Goal: Task Accomplishment & Management: Complete application form

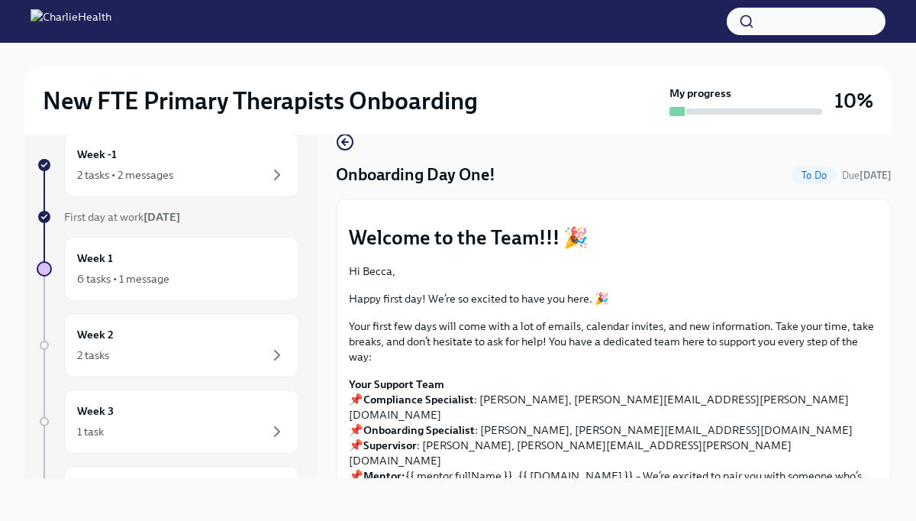
scroll to position [2093, 0]
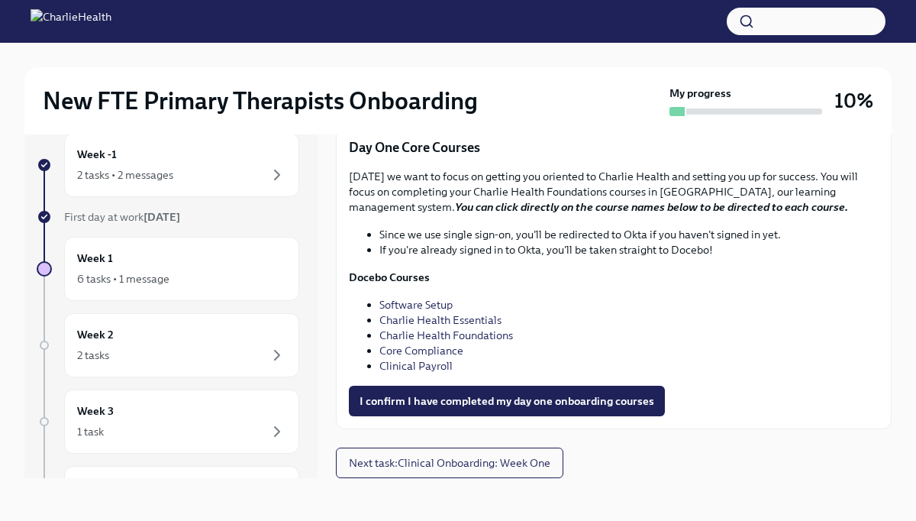
click at [432, 348] on link "Core Compliance" at bounding box center [421, 351] width 84 height 14
click at [428, 362] on link "Clinical Payroll" at bounding box center [415, 366] width 73 height 14
click at [394, 393] on span "I confirm I have completed my day one onboarding courses" at bounding box center [507, 400] width 295 height 15
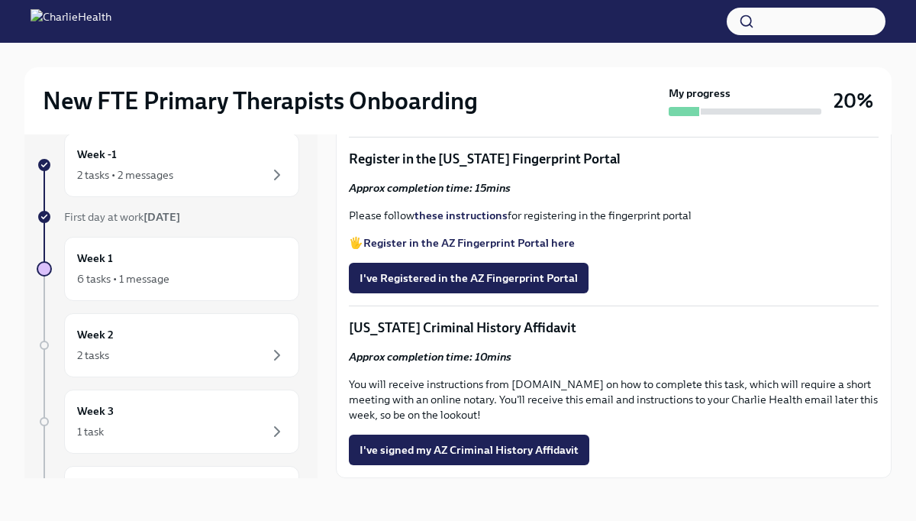
scroll to position [1942, 0]
click at [524, 292] on button "I've Registered in the AZ Fingerprint Portal" at bounding box center [469, 278] width 240 height 31
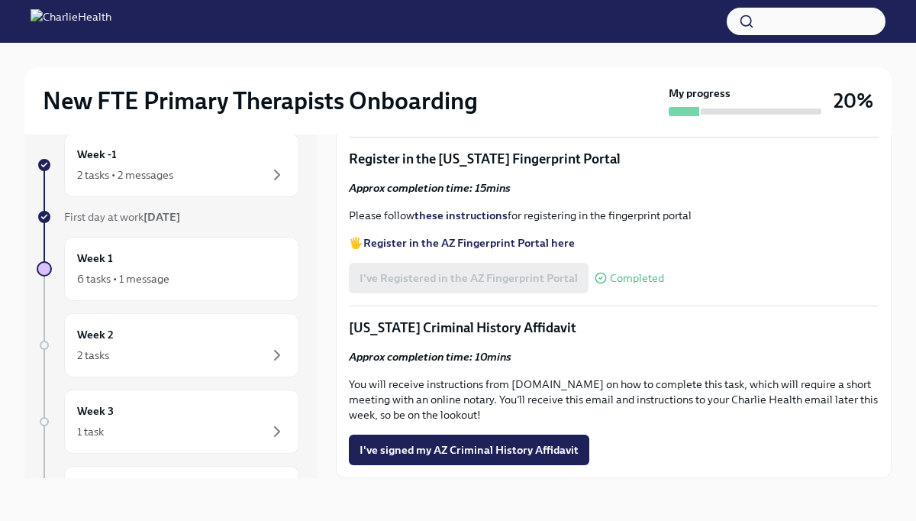
click at [483, 250] on strong "Register in the AZ Fingerprint Portal here" at bounding box center [468, 243] width 211 height 14
click at [455, 222] on strong "these instructions" at bounding box center [461, 215] width 93 height 14
click at [511, 293] on div "I've Registered in the AZ Fingerprint Portal Completed" at bounding box center [506, 278] width 315 height 31
click at [513, 250] on strong "Register in the AZ Fingerprint Portal here" at bounding box center [468, 243] width 211 height 14
click at [446, 222] on strong "these instructions" at bounding box center [461, 215] width 93 height 14
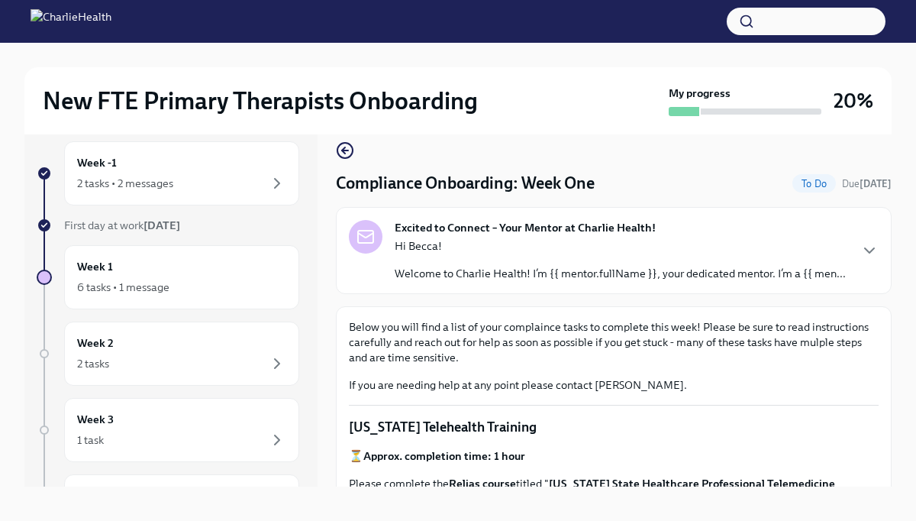
scroll to position [13, 0]
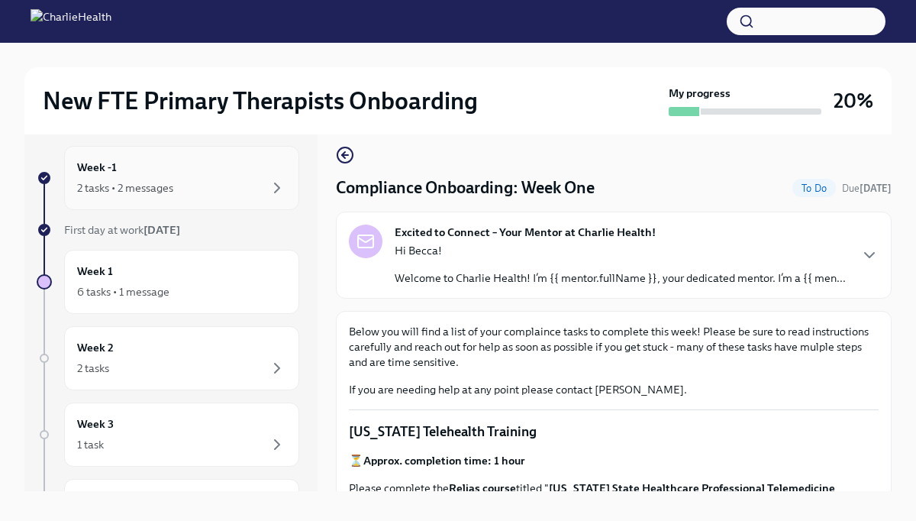
click at [152, 174] on div "Week -1 2 tasks • 2 messages" at bounding box center [181, 178] width 209 height 38
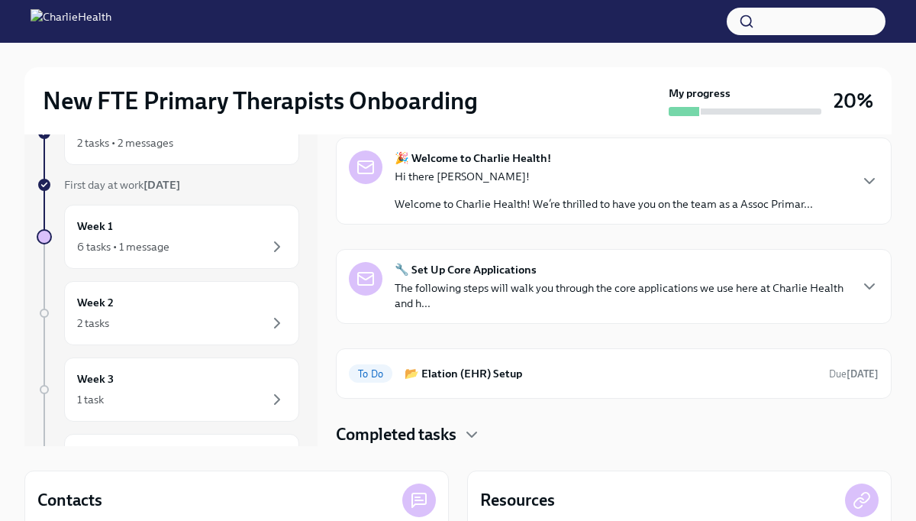
scroll to position [63, 0]
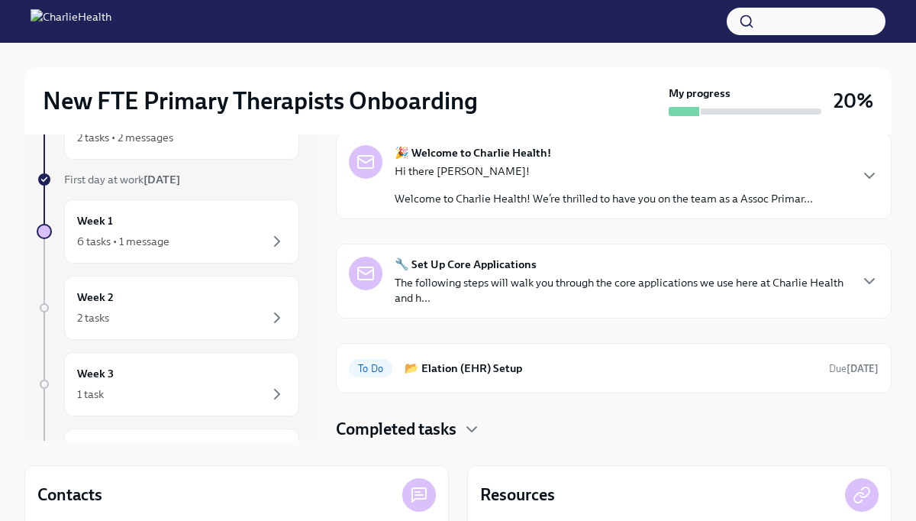
click at [500, 281] on p "The following steps will walk you through the core applications we use here at …" at bounding box center [621, 290] width 453 height 31
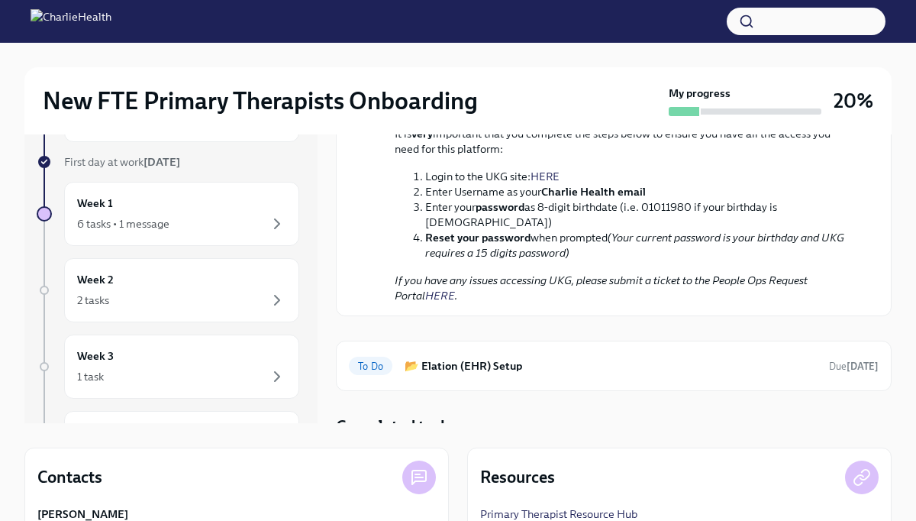
scroll to position [100, 0]
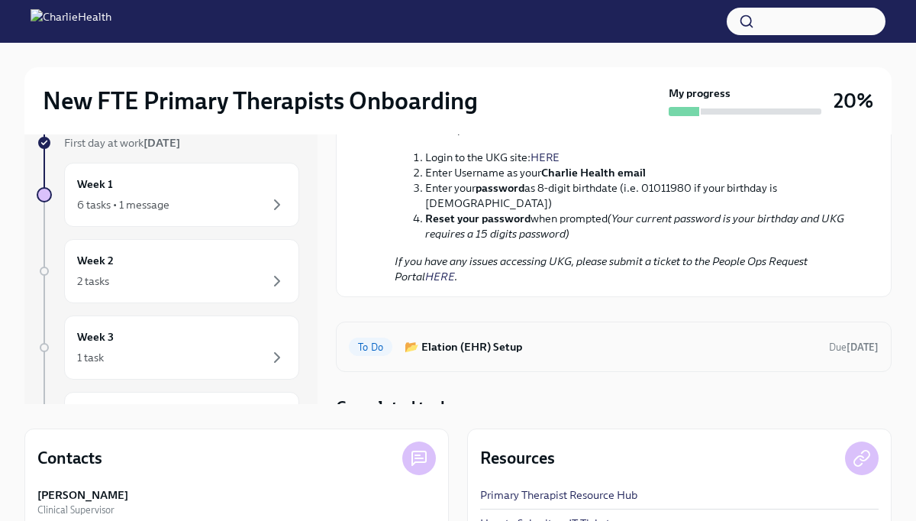
click at [508, 342] on div "To Do 📂 Elation (EHR) Setup Due [DATE]" at bounding box center [614, 346] width 530 height 24
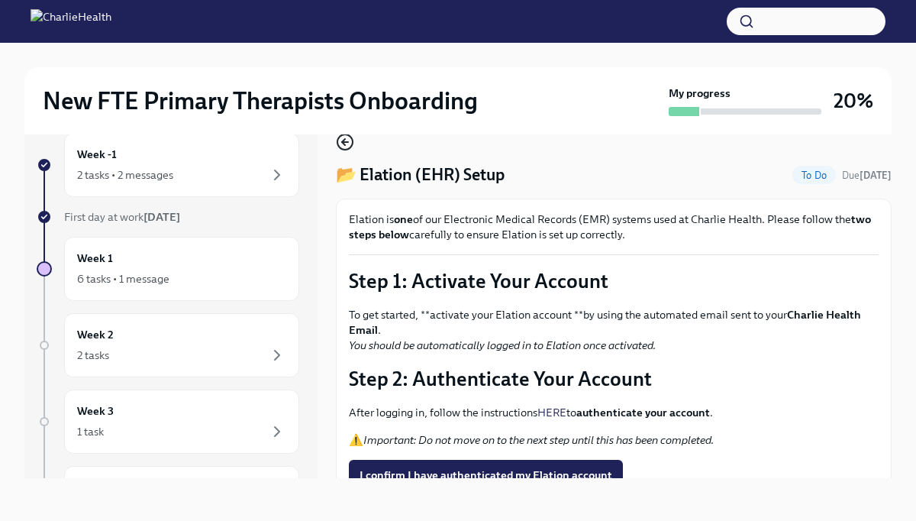
click at [347, 142] on icon "button" at bounding box center [345, 142] width 6 height 0
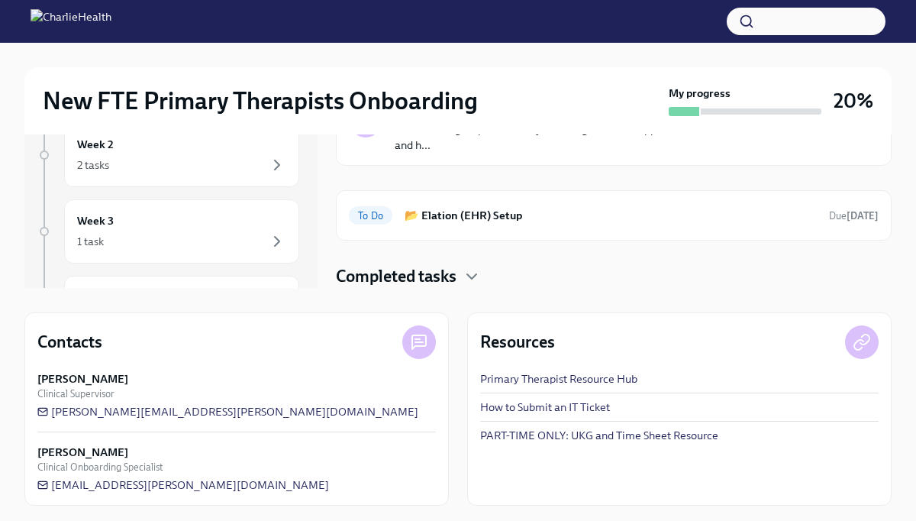
scroll to position [218, 0]
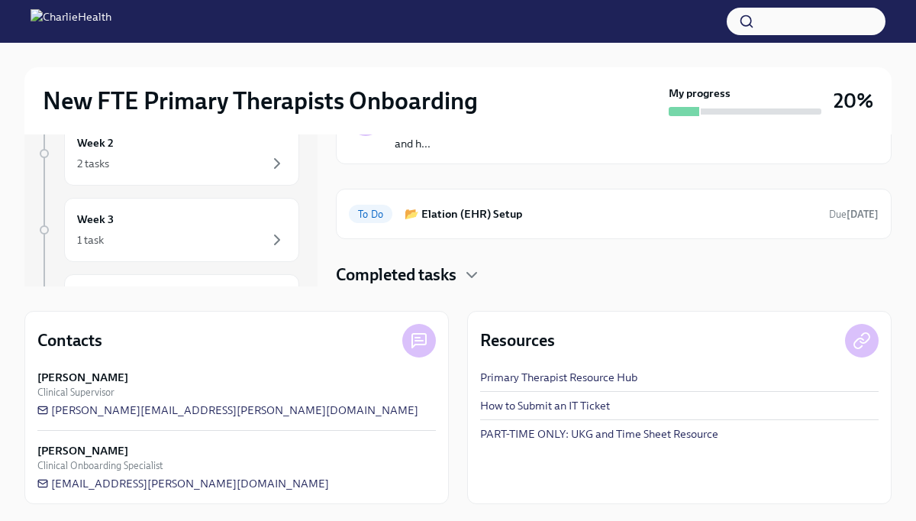
click at [432, 274] on h4 "Completed tasks" at bounding box center [396, 274] width 121 height 23
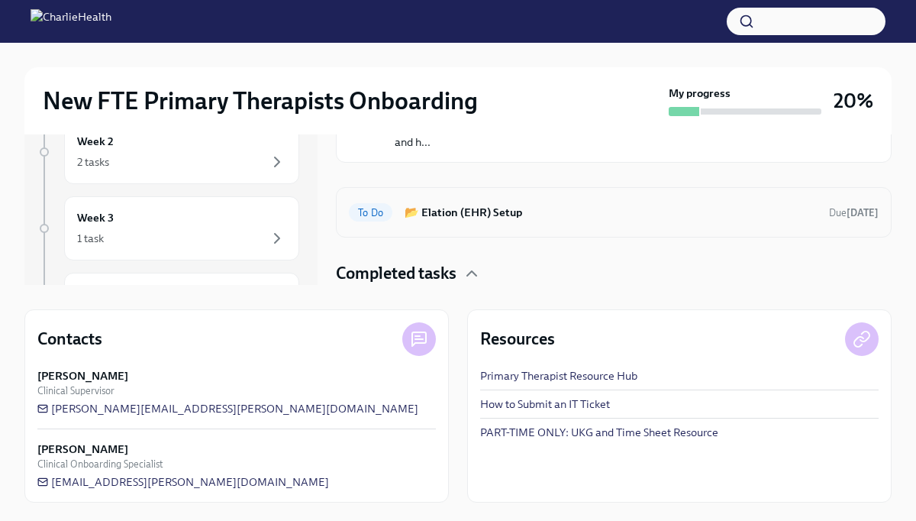
scroll to position [72, 0]
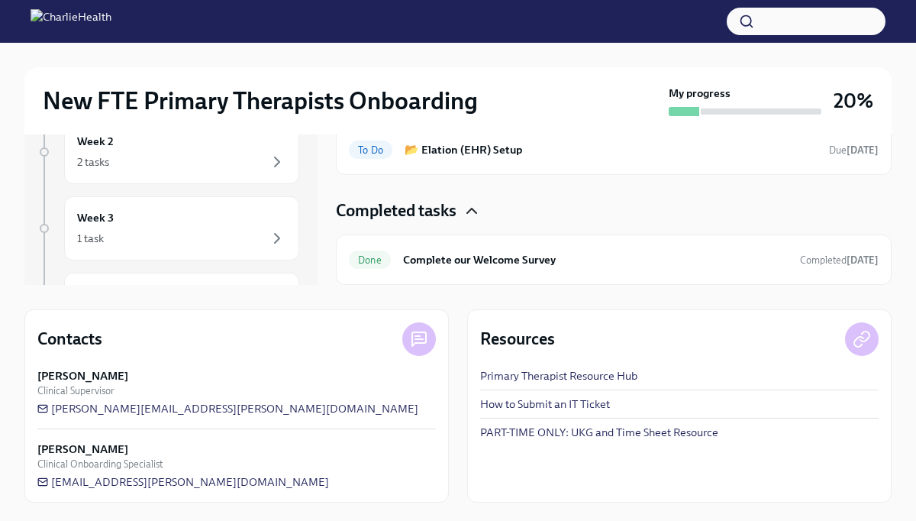
click at [475, 208] on icon "button" at bounding box center [472, 211] width 18 height 18
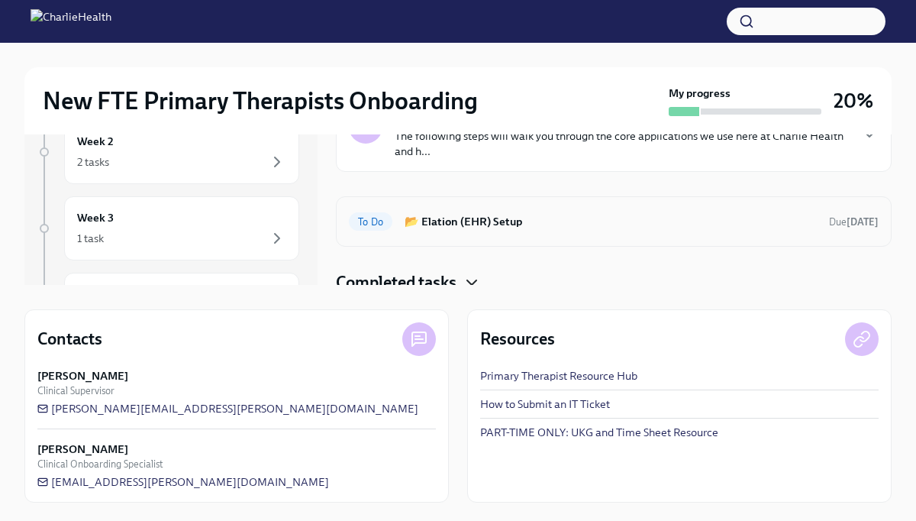
scroll to position [0, 0]
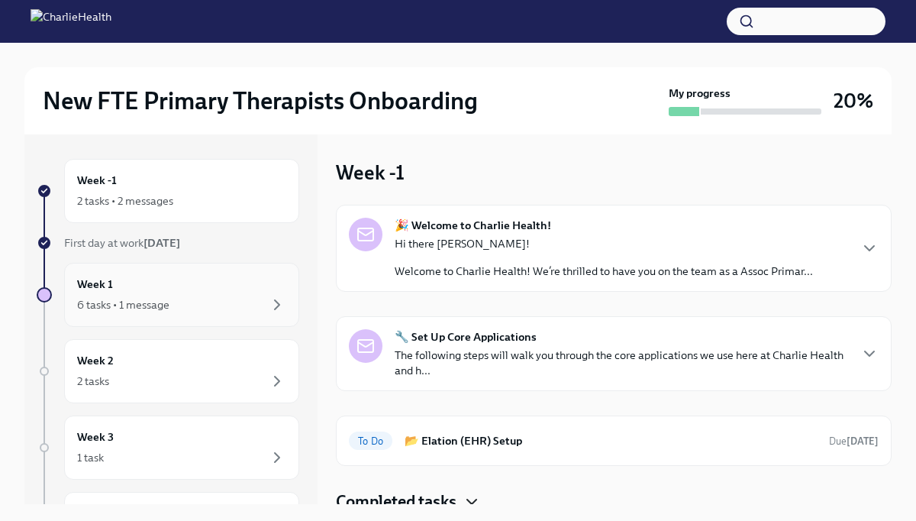
click at [180, 302] on div "6 tasks • 1 message" at bounding box center [181, 304] width 209 height 18
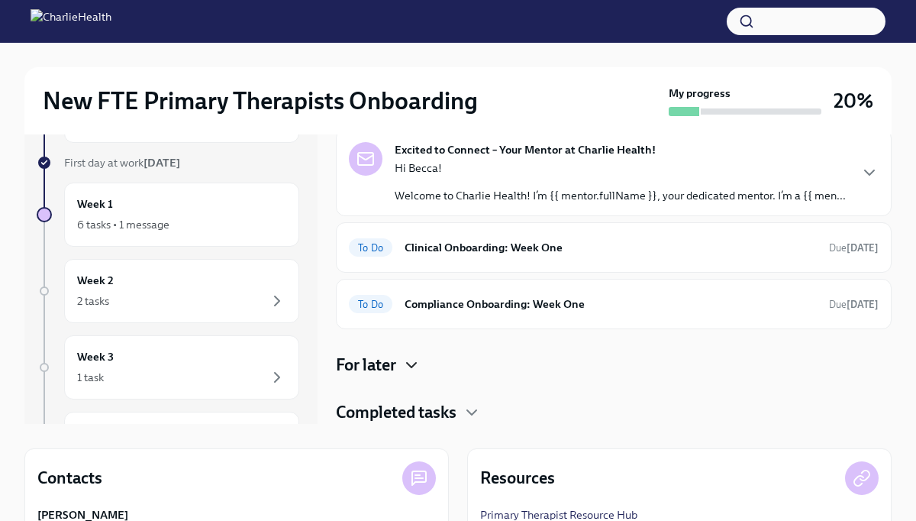
scroll to position [121, 0]
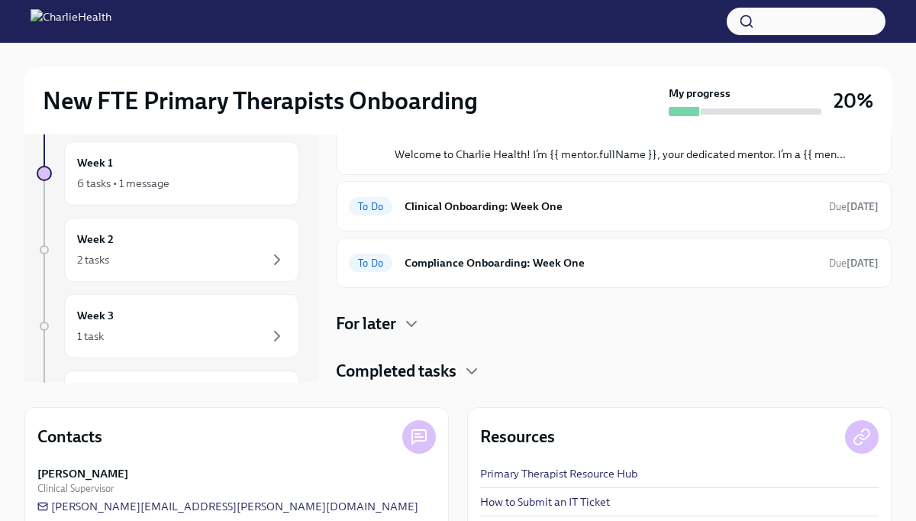
click at [461, 369] on div "Completed tasks" at bounding box center [614, 371] width 556 height 23
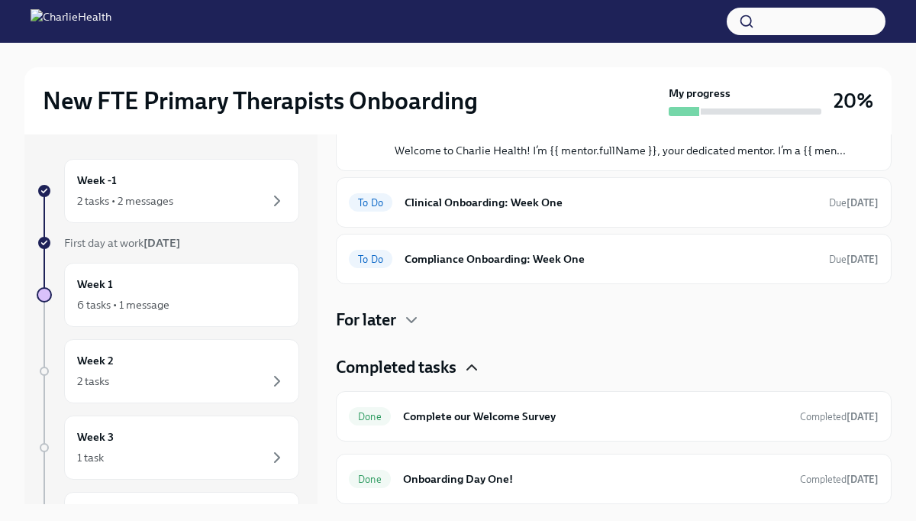
scroll to position [187, 0]
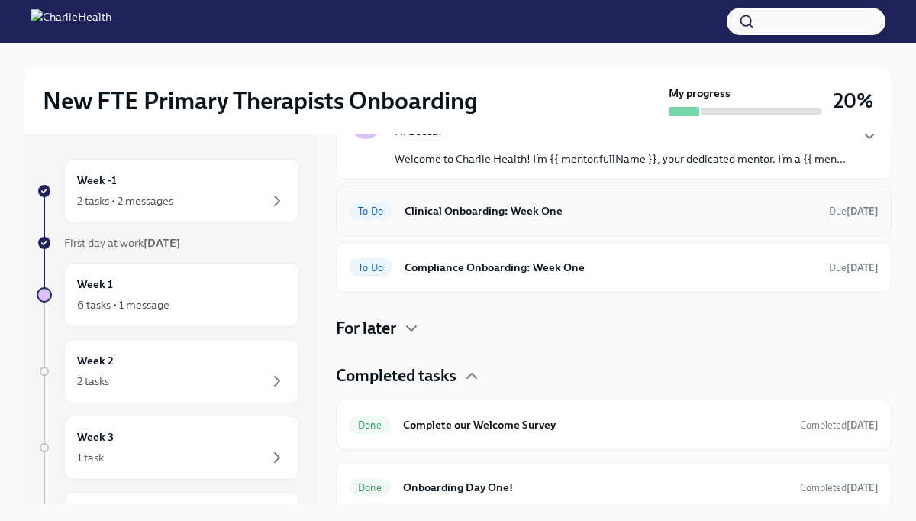
click at [555, 215] on h6 "Clinical Onboarding: Week One" at bounding box center [611, 210] width 412 height 17
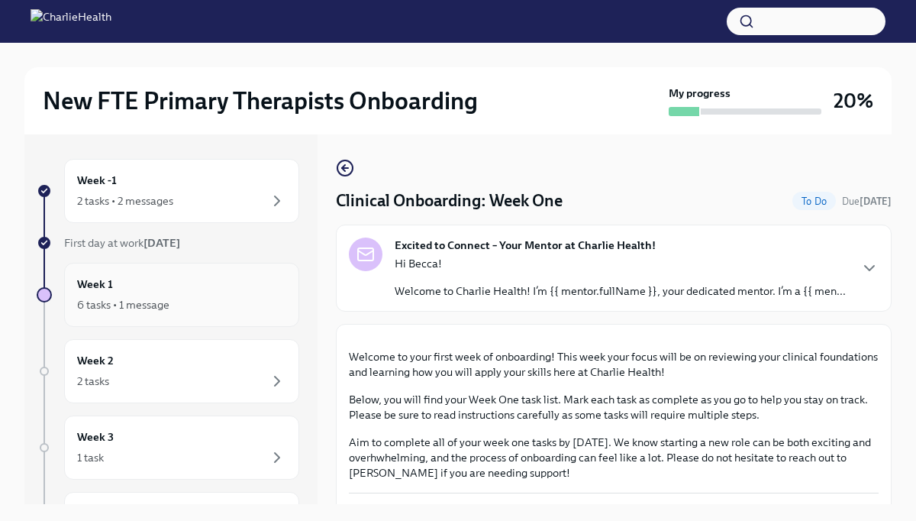
click at [217, 289] on div "Week 1 6 tasks • 1 message" at bounding box center [181, 295] width 209 height 38
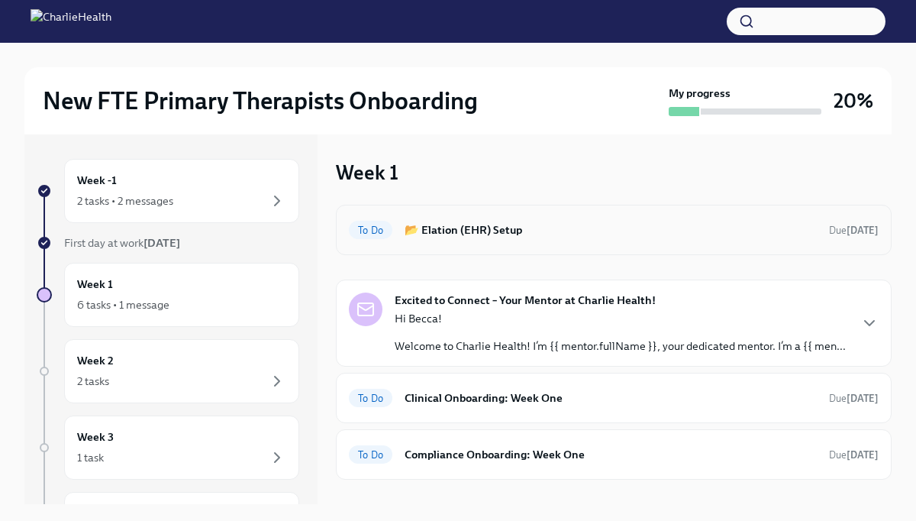
click at [508, 228] on h6 "📂 Elation (EHR) Setup" at bounding box center [611, 229] width 412 height 17
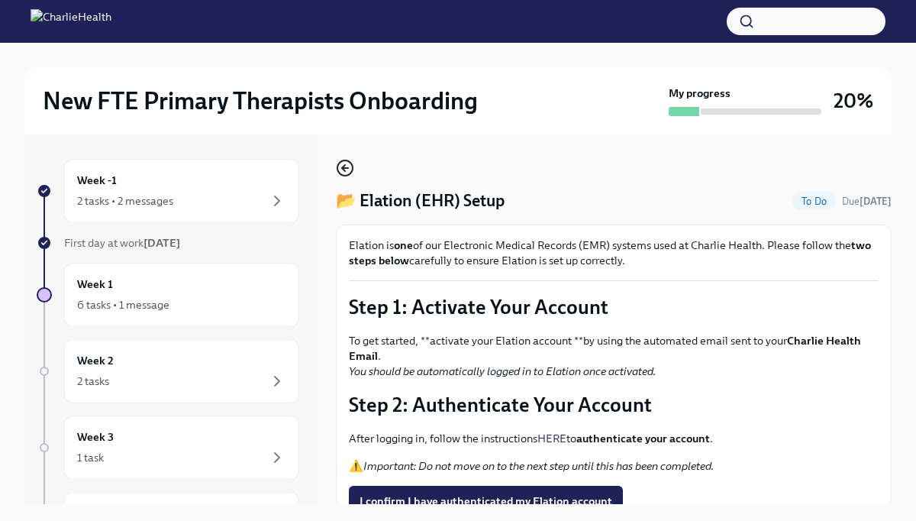
click at [353, 169] on circle "button" at bounding box center [344, 167] width 15 height 15
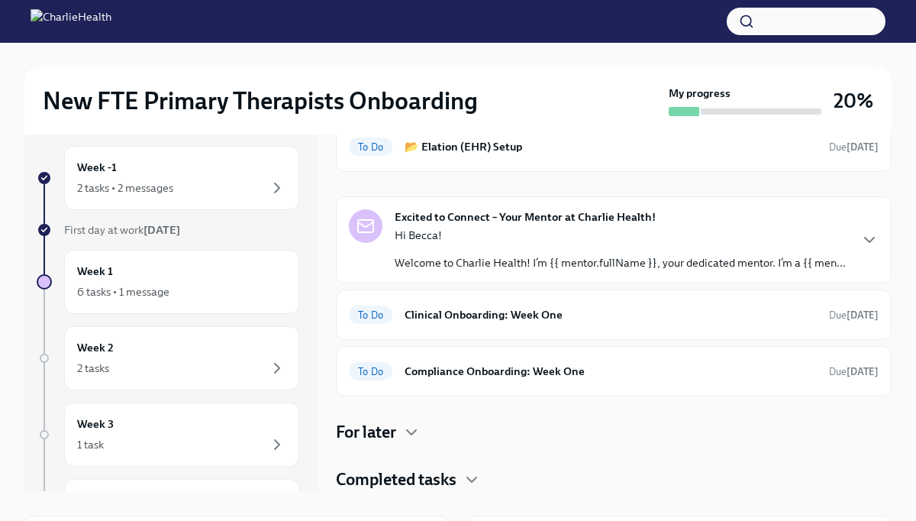
scroll to position [14, 0]
click at [501, 369] on h6 "Compliance Onboarding: Week One" at bounding box center [611, 370] width 412 height 17
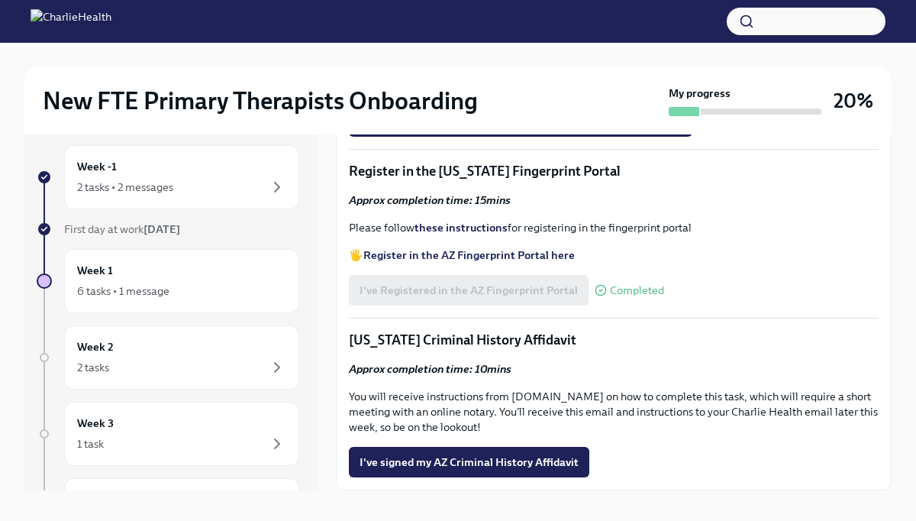
scroll to position [26, 0]
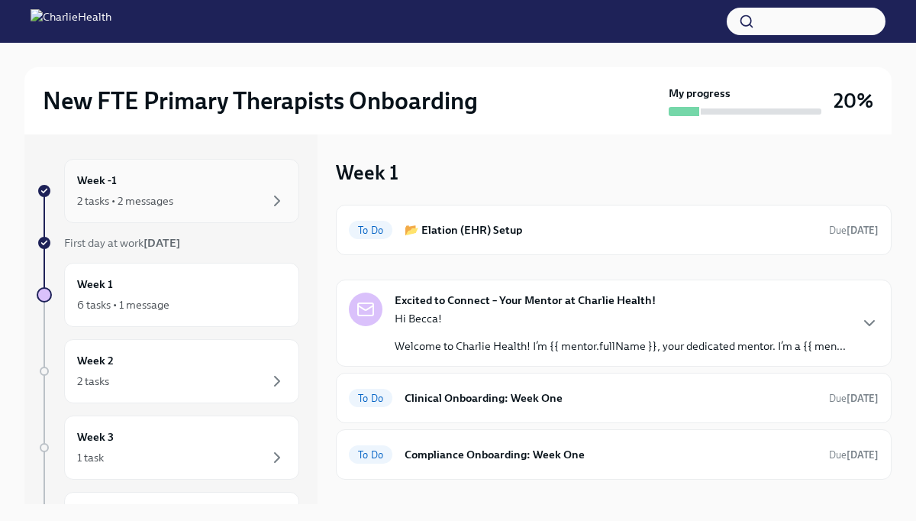
click at [224, 186] on div "Week -1 2 tasks • 2 messages" at bounding box center [181, 191] width 209 height 38
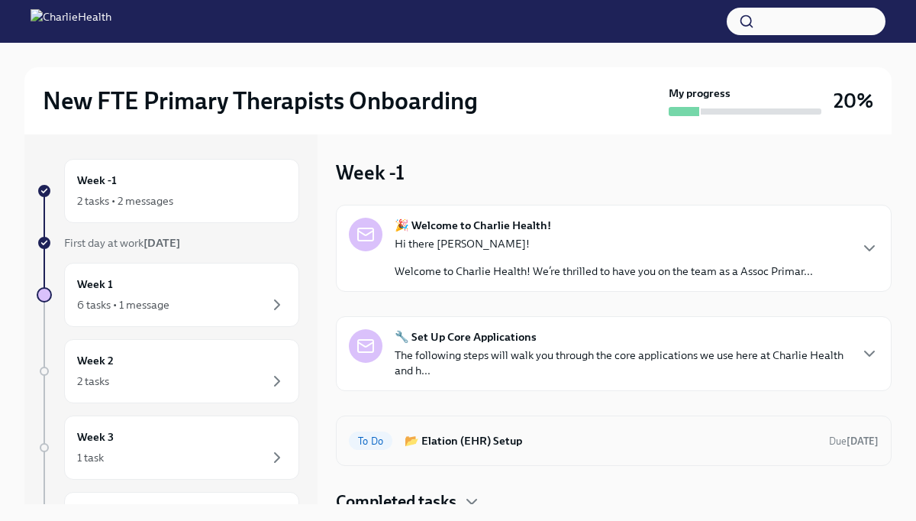
click at [421, 439] on h6 "📂 Elation (EHR) Setup" at bounding box center [611, 440] width 412 height 17
